Goal: Register for event/course

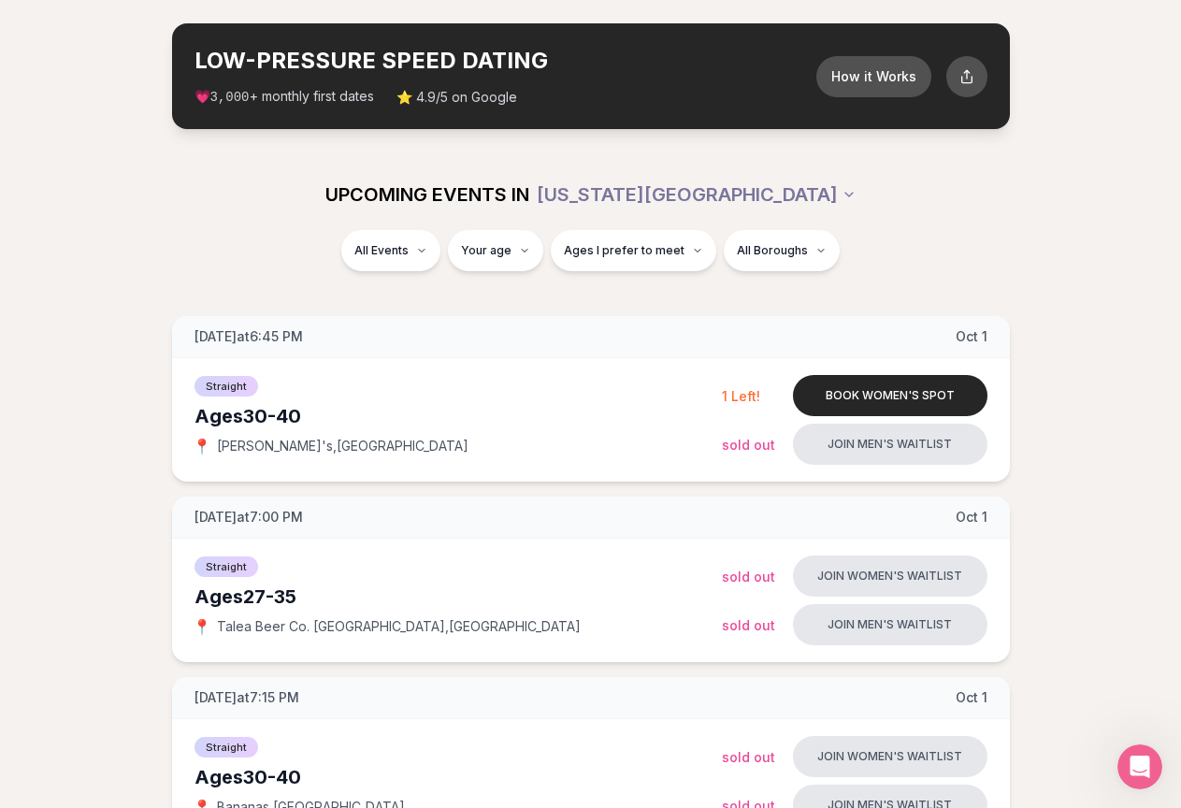
scroll to position [187, 0]
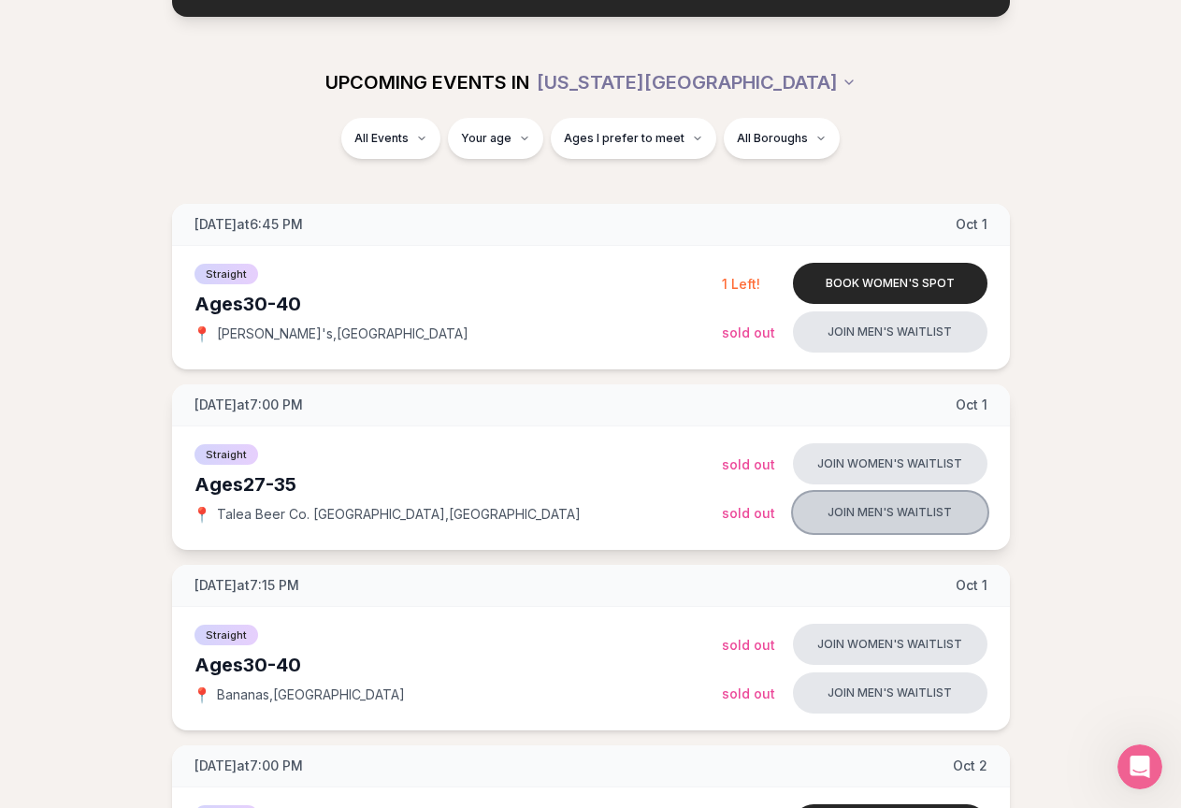
click at [923, 507] on button "Join men's waitlist" at bounding box center [890, 512] width 194 height 41
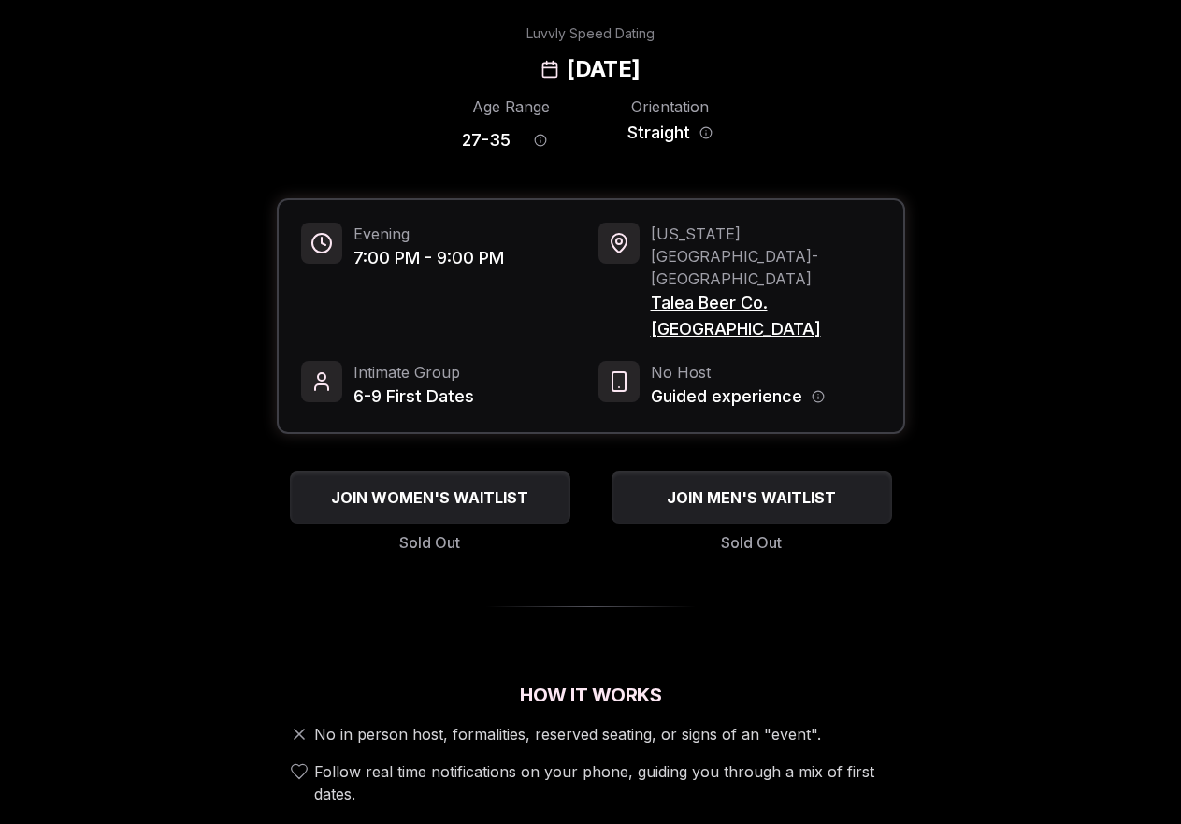
scroll to position [187, 0]
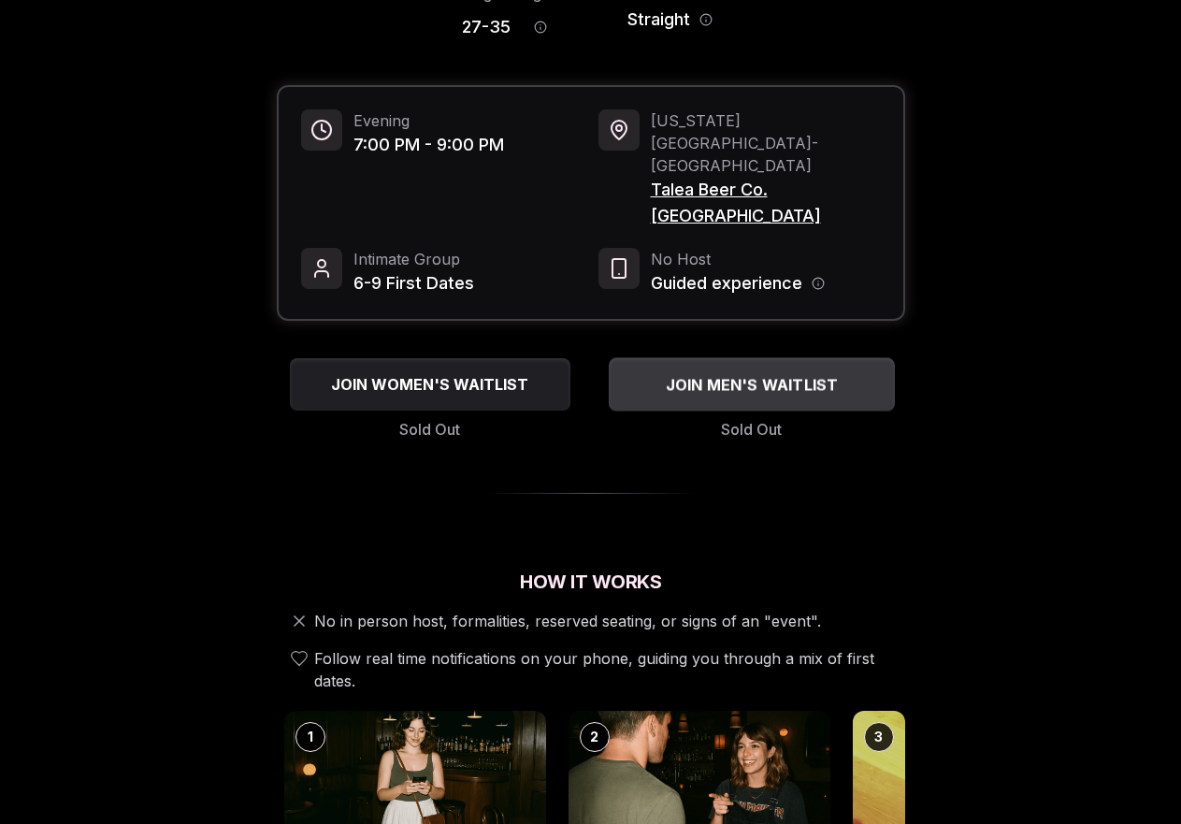
click at [750, 373] on span "JOIN MEN'S WAITLIST" at bounding box center [751, 384] width 180 height 22
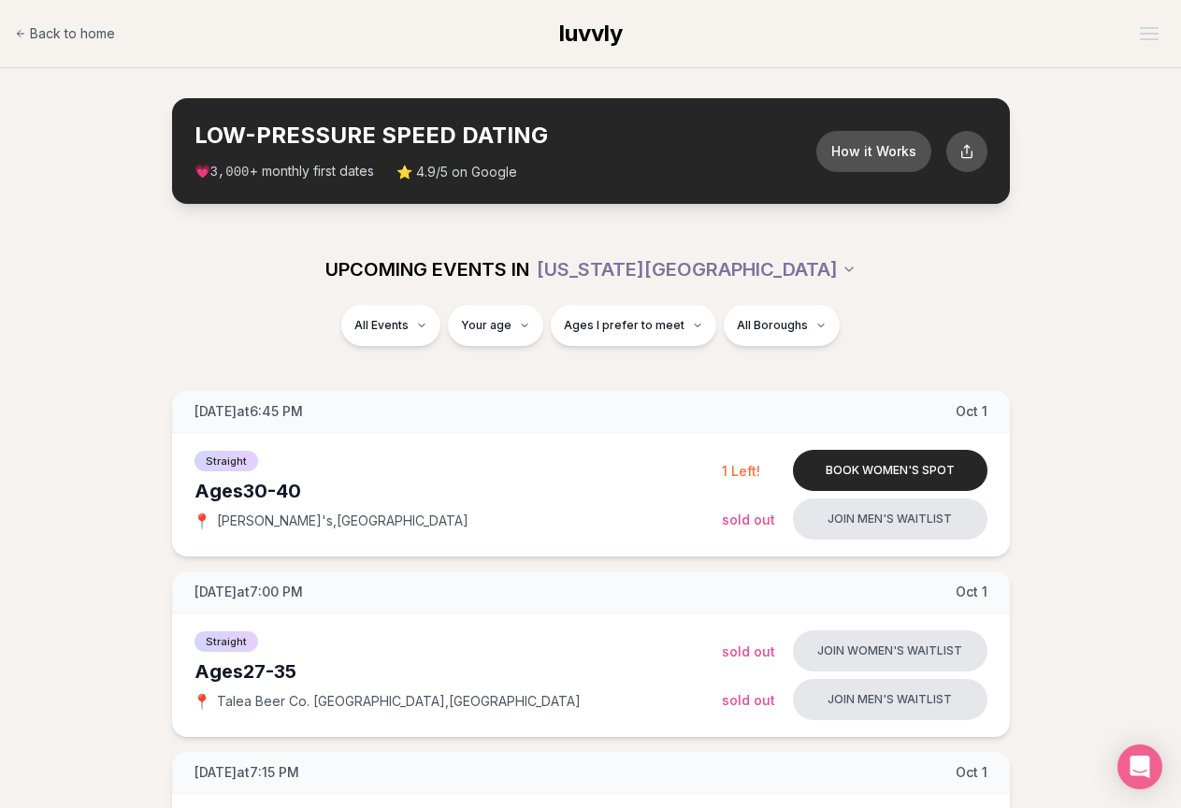
click at [462, 194] on div "LOW-PRESSURE SPEED DATING How it Works 💗 3,000 + monthly first dates ⭐ 4.9/5 on…" at bounding box center [591, 151] width 838 height 106
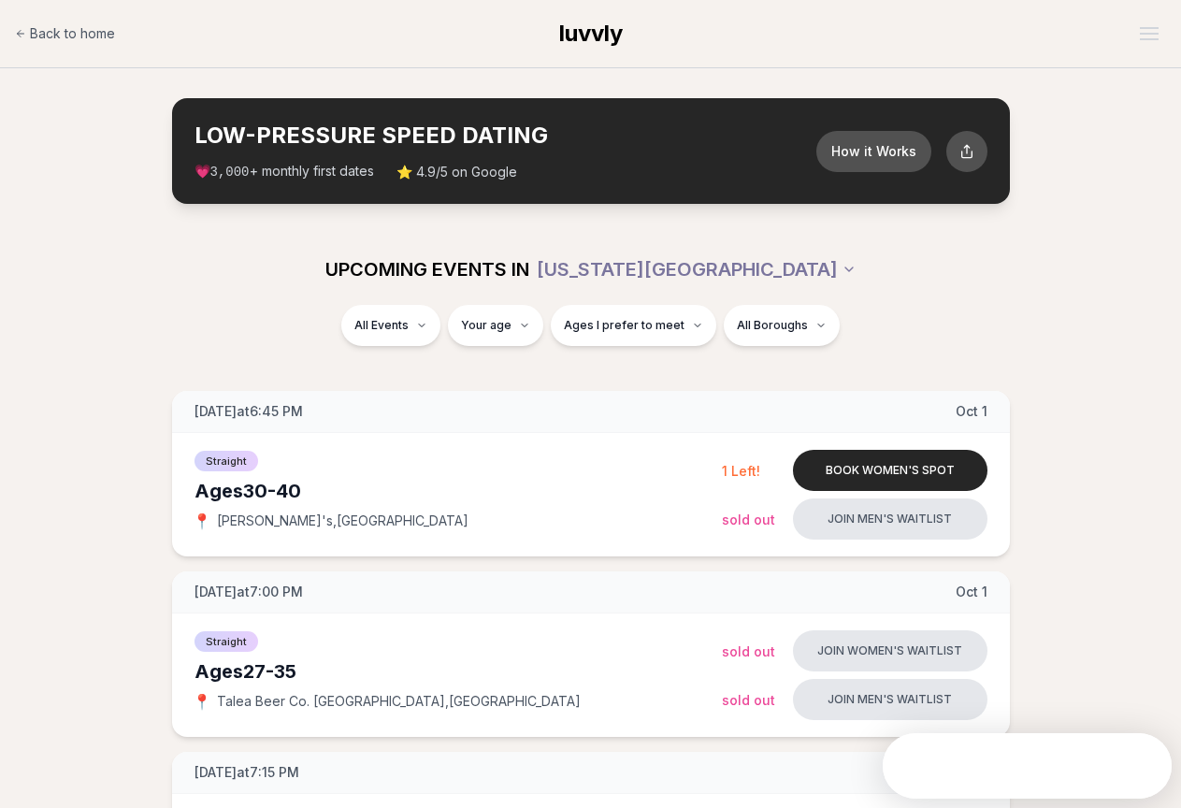
click at [460, 178] on span "⭐ 4.9/5 on Google" at bounding box center [456, 172] width 121 height 19
click at [460, 174] on span "⭐ 4.9/5 on Google" at bounding box center [456, 172] width 121 height 19
click at [460, 173] on span "⭐ 4.9/5 on Google" at bounding box center [456, 172] width 121 height 19
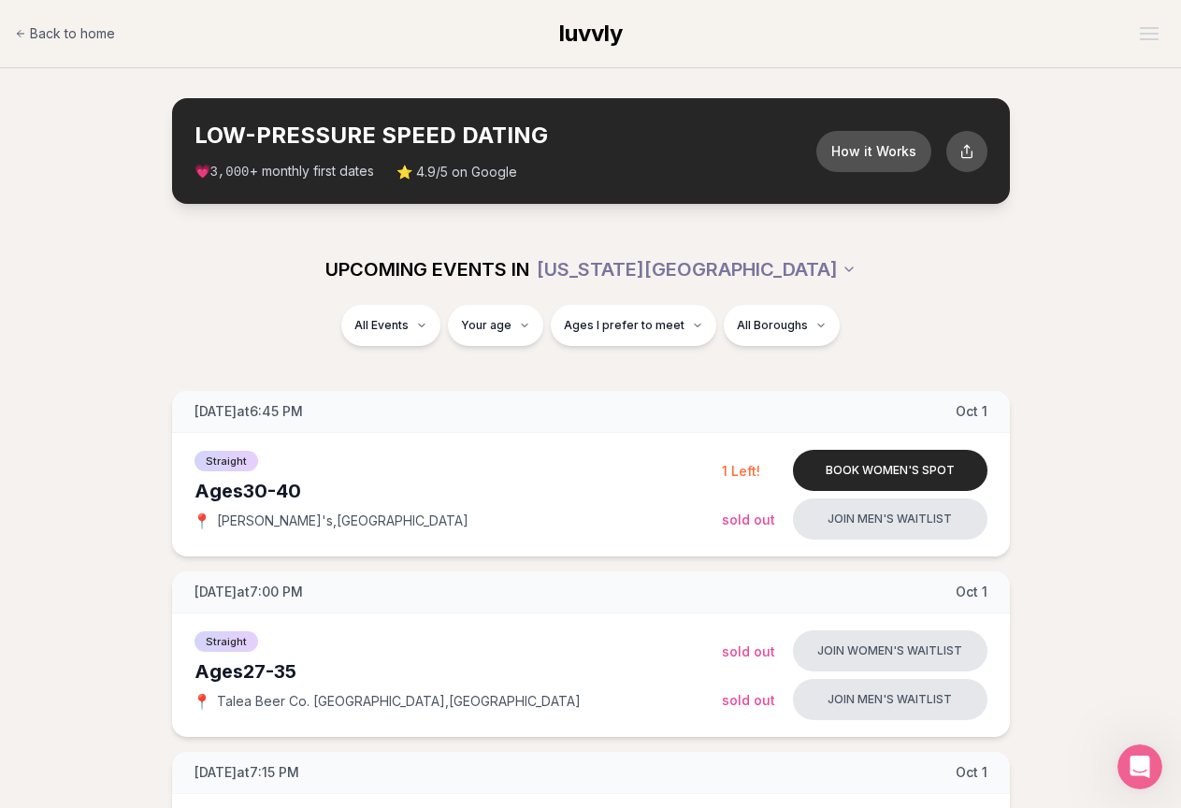
click at [451, 179] on span "⭐ 4.9/5 on Google" at bounding box center [456, 172] width 121 height 19
click at [451, 177] on span "⭐ 4.9/5 on Google" at bounding box center [456, 172] width 121 height 19
click at [286, 174] on span "💗 3,000 + monthly first dates" at bounding box center [284, 172] width 180 height 20
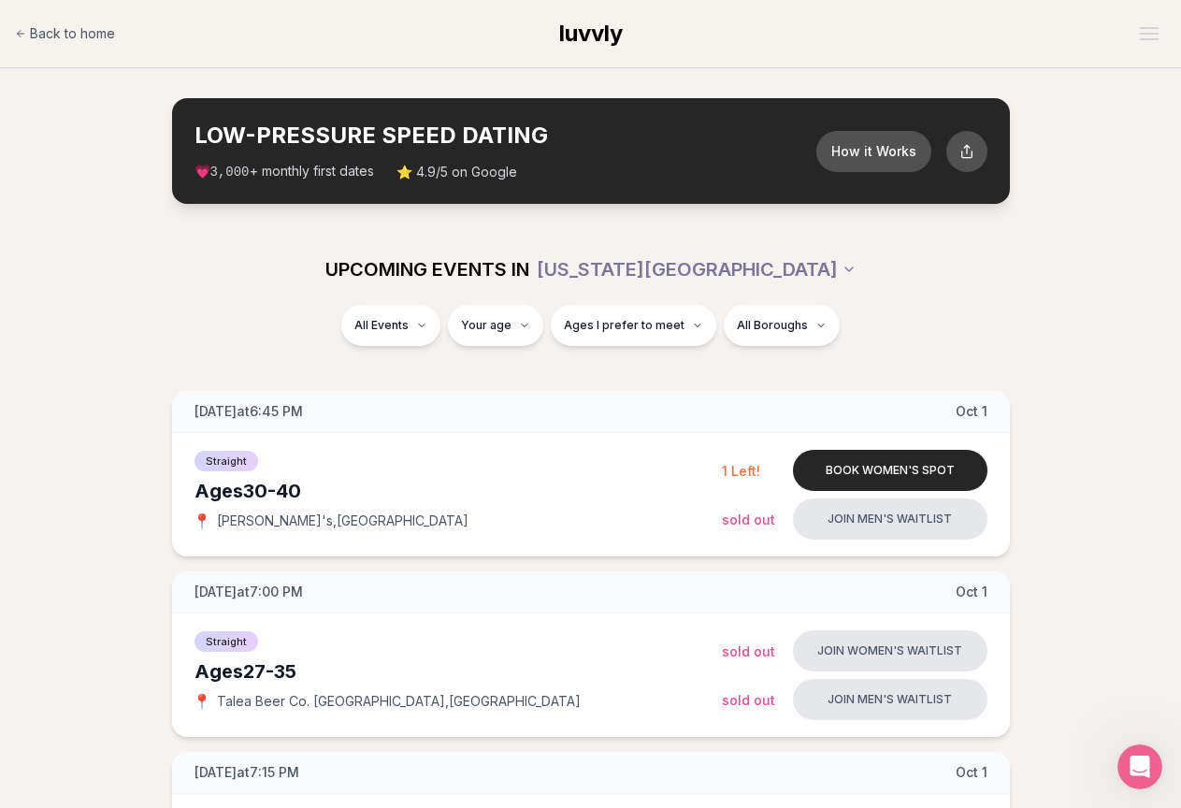
drag, startPoint x: 652, startPoint y: 25, endPoint x: 625, endPoint y: 34, distance: 28.4
click at [651, 26] on div "Back to home luvvly" at bounding box center [590, 33] width 1151 height 37
click at [625, 34] on div "Back to home luvvly" at bounding box center [590, 33] width 1151 height 37
click at [612, 38] on span "luvvly" at bounding box center [591, 33] width 64 height 27
